Goal: Find specific page/section: Find specific page/section

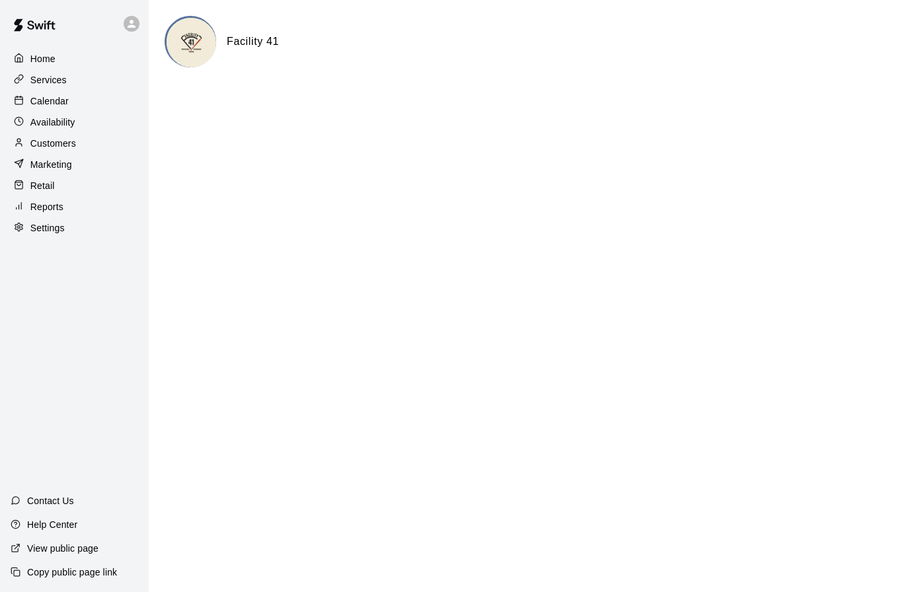
click at [259, 49] on h6 "Facility 41" at bounding box center [253, 41] width 52 height 17
click at [250, 40] on h6 "Facility 41" at bounding box center [253, 41] width 52 height 17
click at [186, 37] on img at bounding box center [192, 43] width 50 height 50
click at [193, 48] on img at bounding box center [192, 43] width 50 height 50
click at [48, 97] on p "Calendar" at bounding box center [49, 101] width 38 height 13
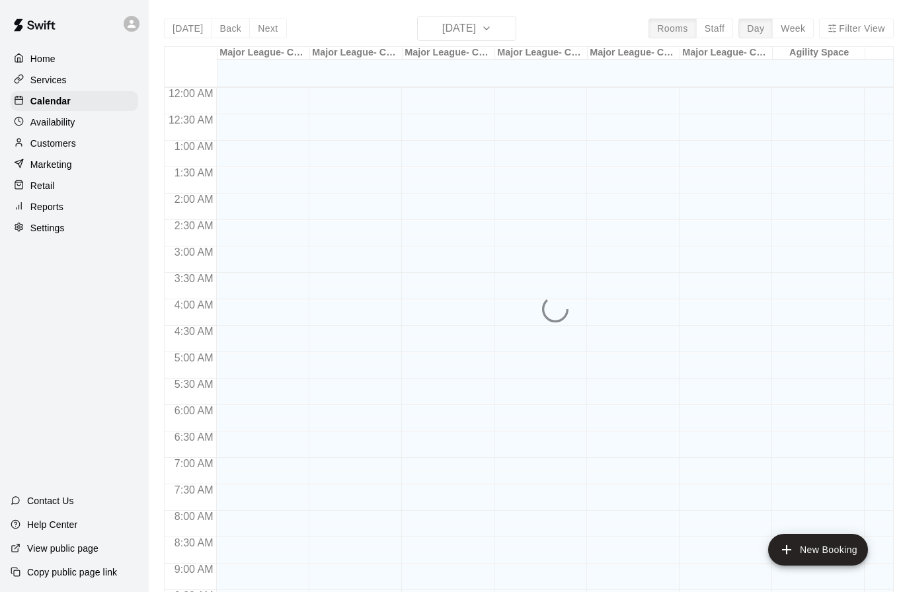
scroll to position [634, 0]
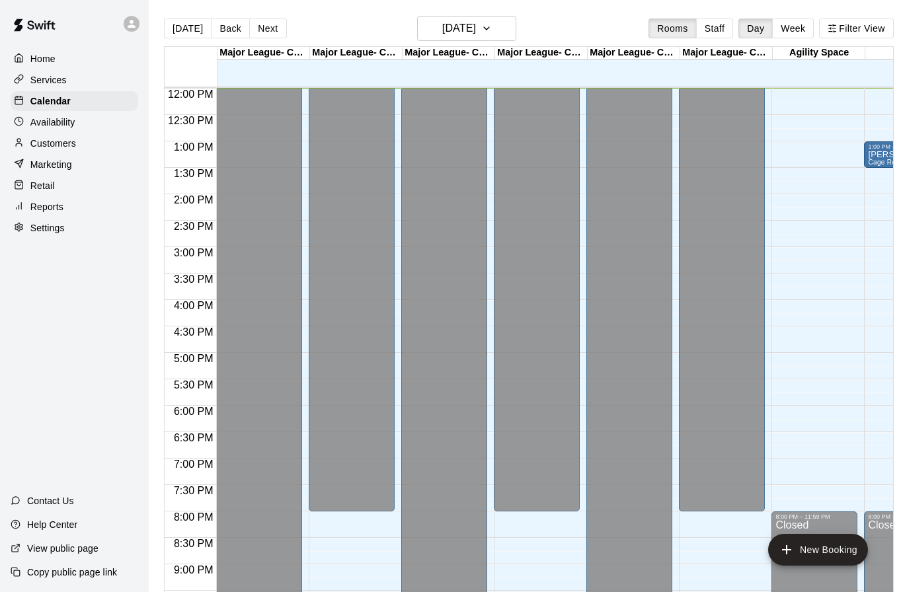
click at [791, 21] on button "Week" at bounding box center [793, 29] width 42 height 20
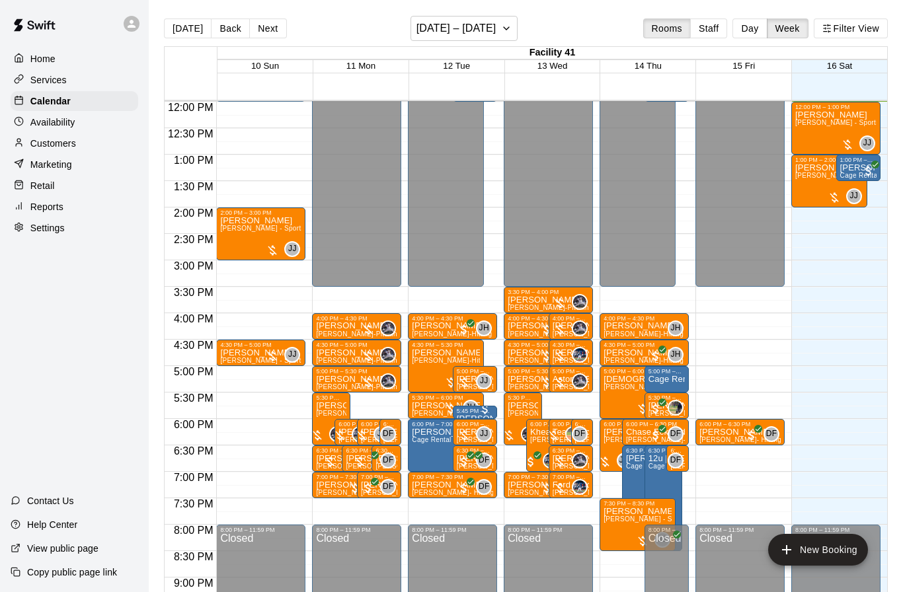
click at [860, 24] on button "Filter View" at bounding box center [851, 29] width 74 height 20
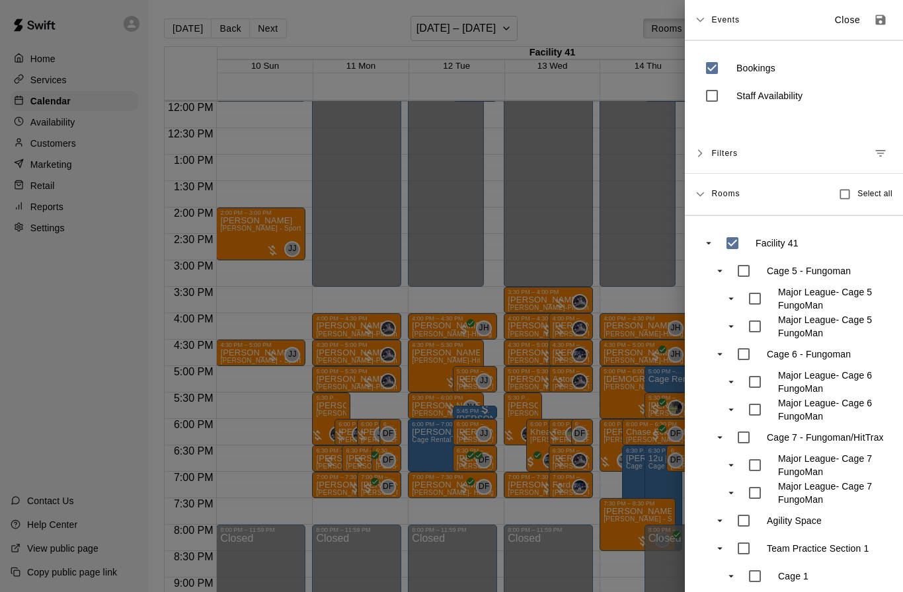
click at [887, 162] on button "Manage filters" at bounding box center [881, 153] width 24 height 24
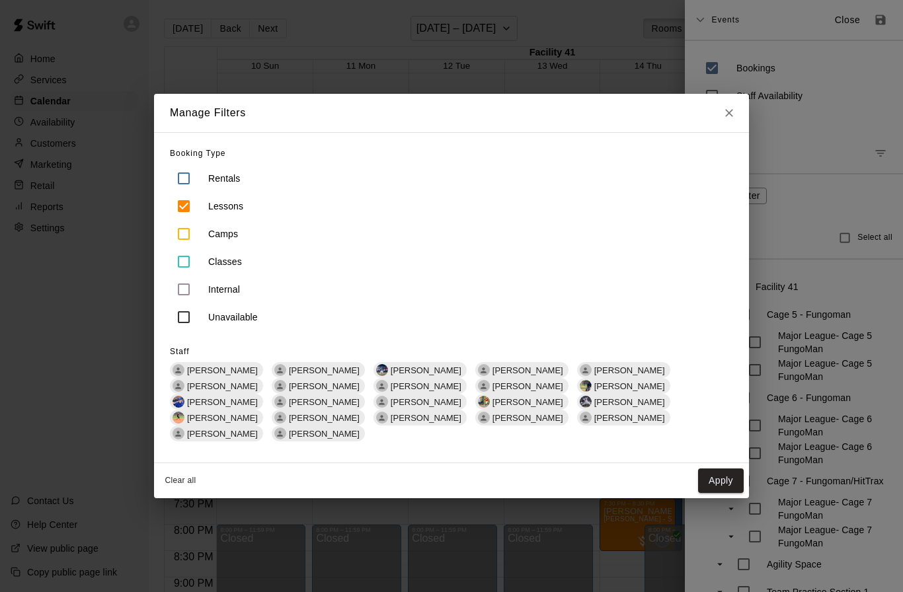
click at [475, 394] on div "[PERSON_NAME]" at bounding box center [521, 386] width 93 height 16
click at [717, 469] on button "Apply" at bounding box center [721, 481] width 46 height 24
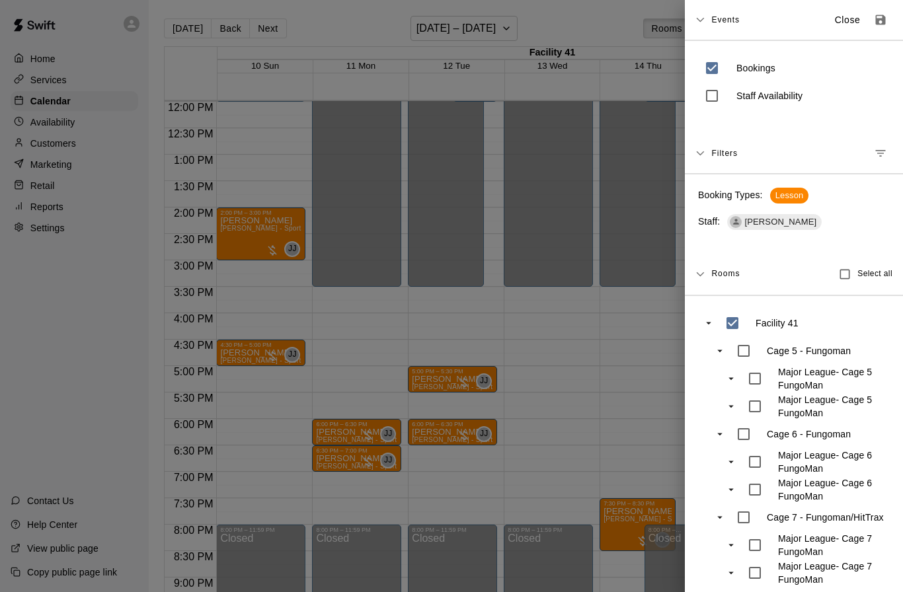
click at [601, 390] on div at bounding box center [451, 296] width 903 height 592
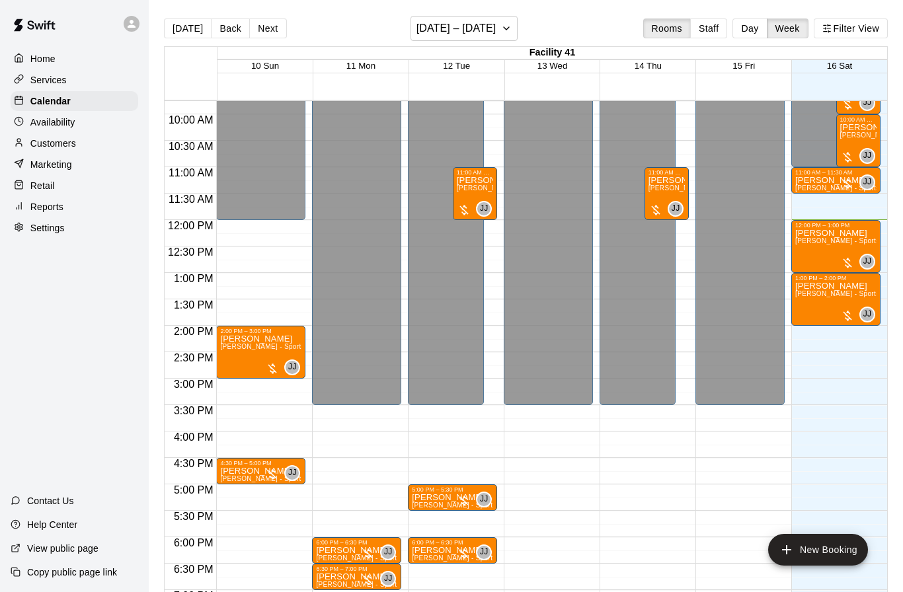
scroll to position [514, 0]
